Goal: Transaction & Acquisition: Obtain resource

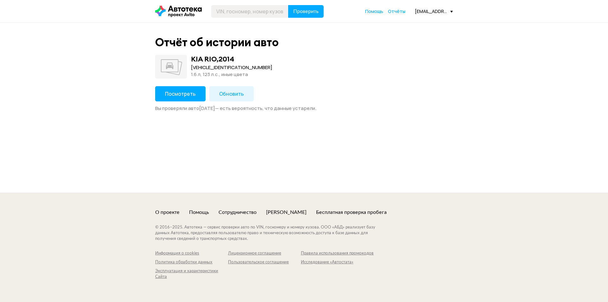
click at [175, 90] on button "Посмотреть" at bounding box center [180, 93] width 50 height 15
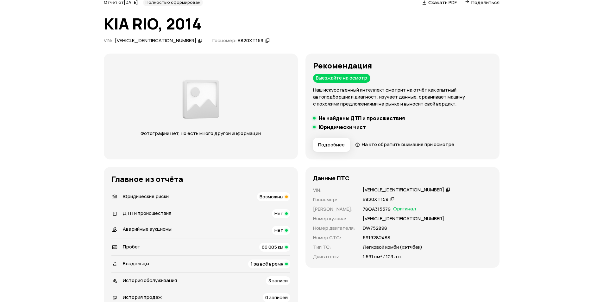
scroll to position [95, 0]
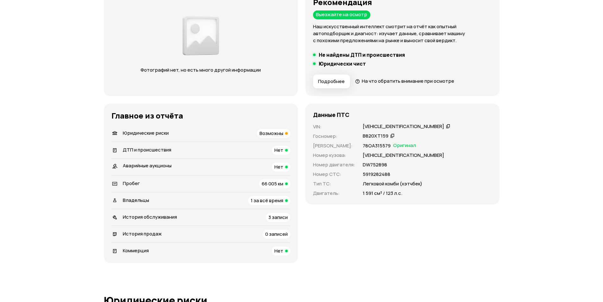
click at [258, 132] on div "Возможны" at bounding box center [273, 133] width 33 height 9
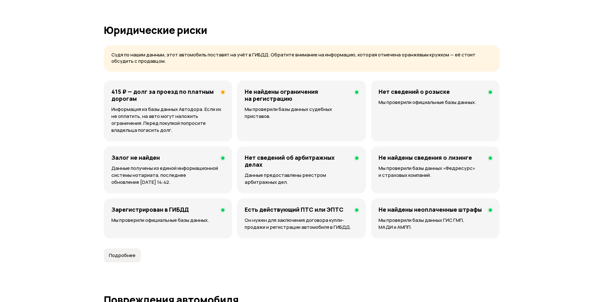
scroll to position [389, 0]
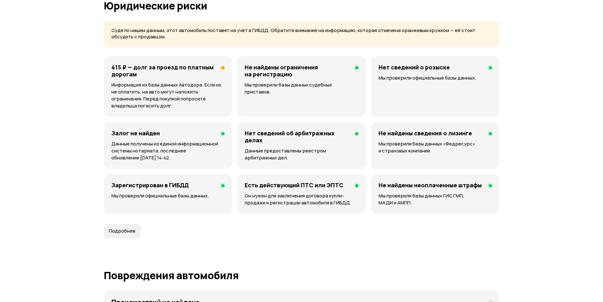
click at [168, 73] on h4 "415 ₽ — долг за проезд по платным дорогам" at bounding box center [163, 71] width 105 height 14
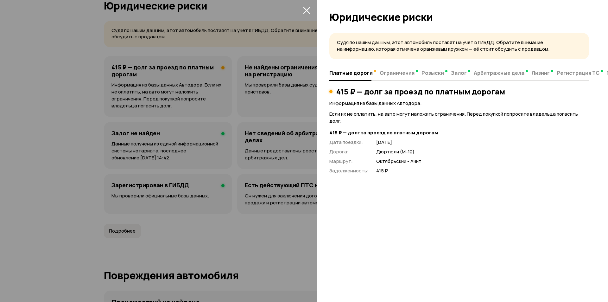
click at [320, 11] on div at bounding box center [461, 14] width 291 height 29
click at [301, 13] on div at bounding box center [304, 151] width 608 height 302
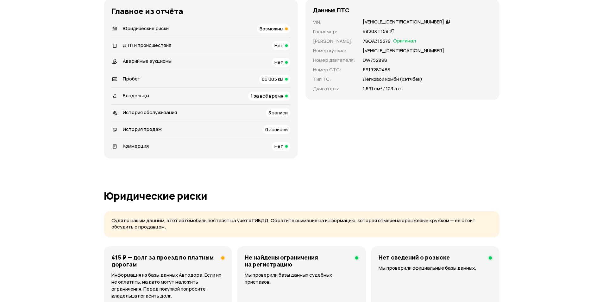
scroll to position [358, 0]
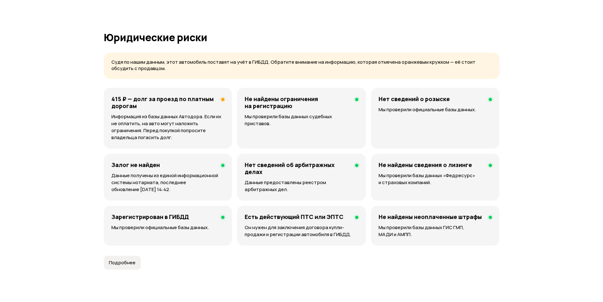
click at [147, 91] on div "415 ₽ — долг за проезд по платным дорогам Информация из базы данных Автодора. Е…" at bounding box center [168, 118] width 128 height 61
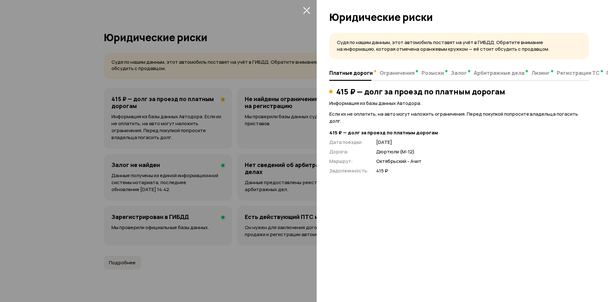
click at [297, 8] on div at bounding box center [304, 151] width 608 height 302
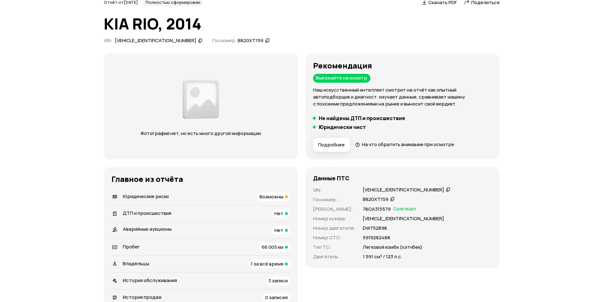
scroll to position [0, 0]
